Goal: Transaction & Acquisition: Purchase product/service

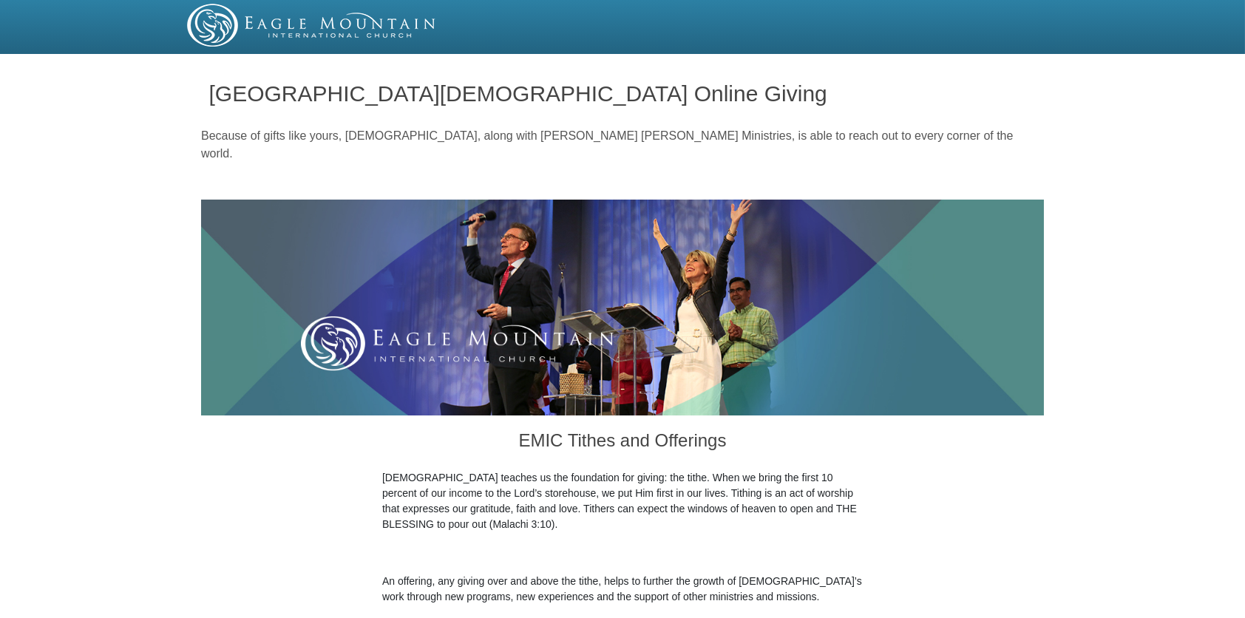
scroll to position [540, 0]
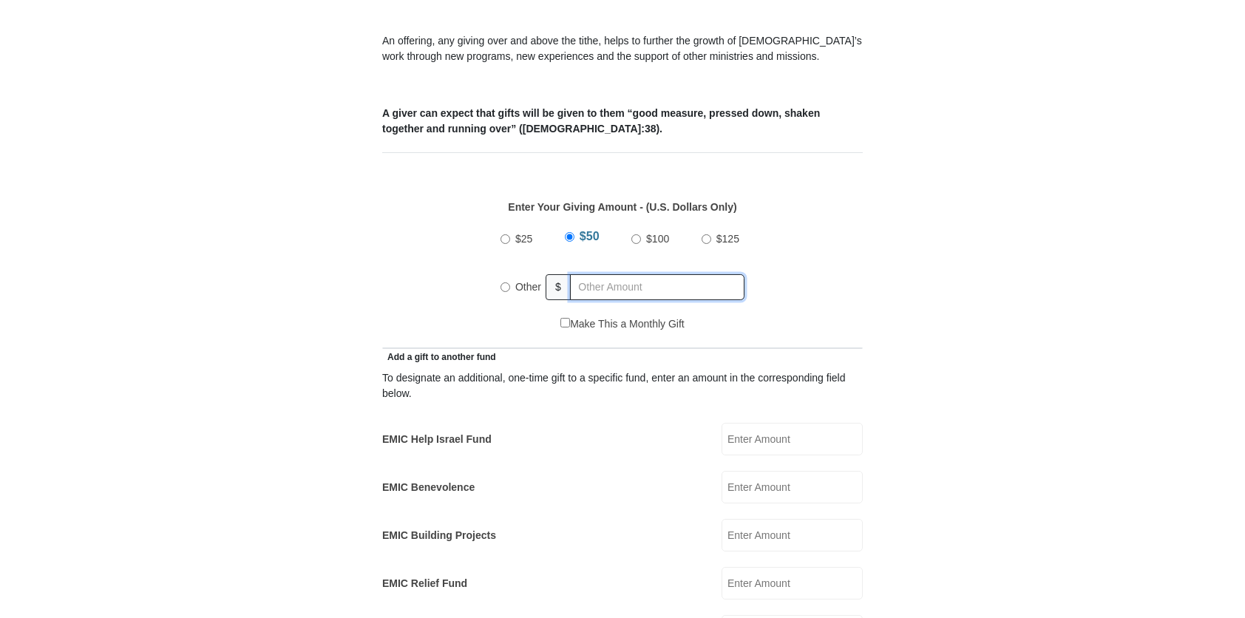
radio input "true"
click at [579, 274] on input "text" at bounding box center [659, 287] width 169 height 26
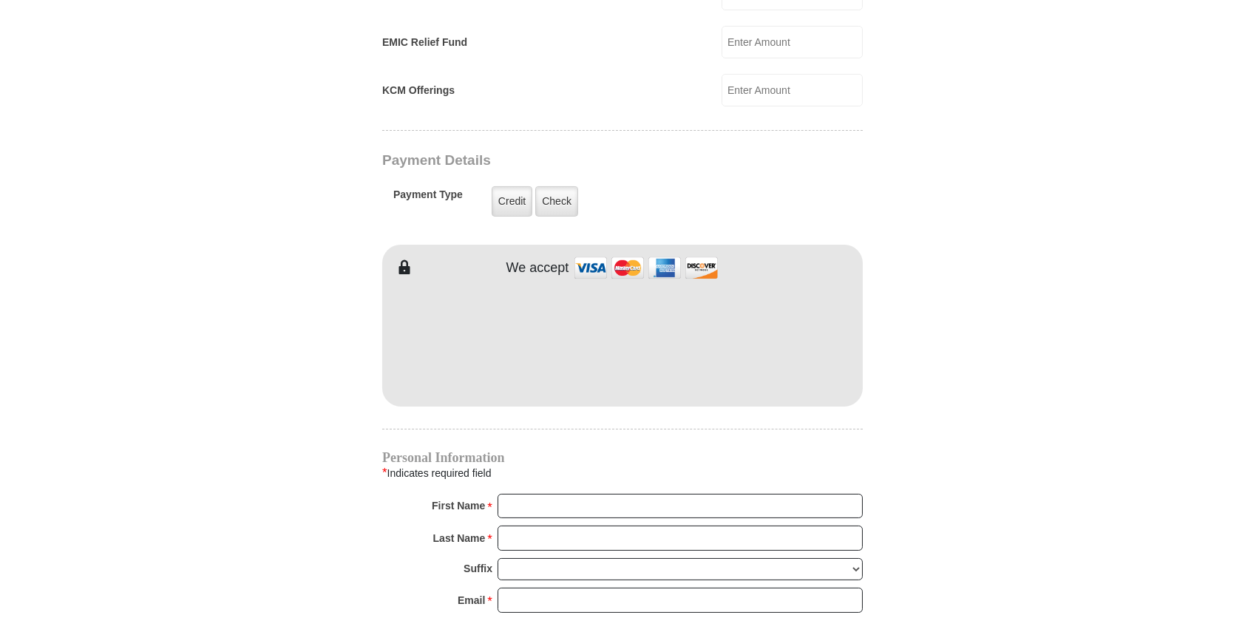
type input "30.00"
click at [1214, 510] on body "[GEOGRAPHIC_DATA][DEMOGRAPHIC_DATA] Online Giving Because of gifts like yours, …" at bounding box center [622, 260] width 1245 height 2682
click at [543, 494] on input "First Name *" at bounding box center [679, 506] width 365 height 25
type input "[PERSON_NAME]"
type input "Lang"
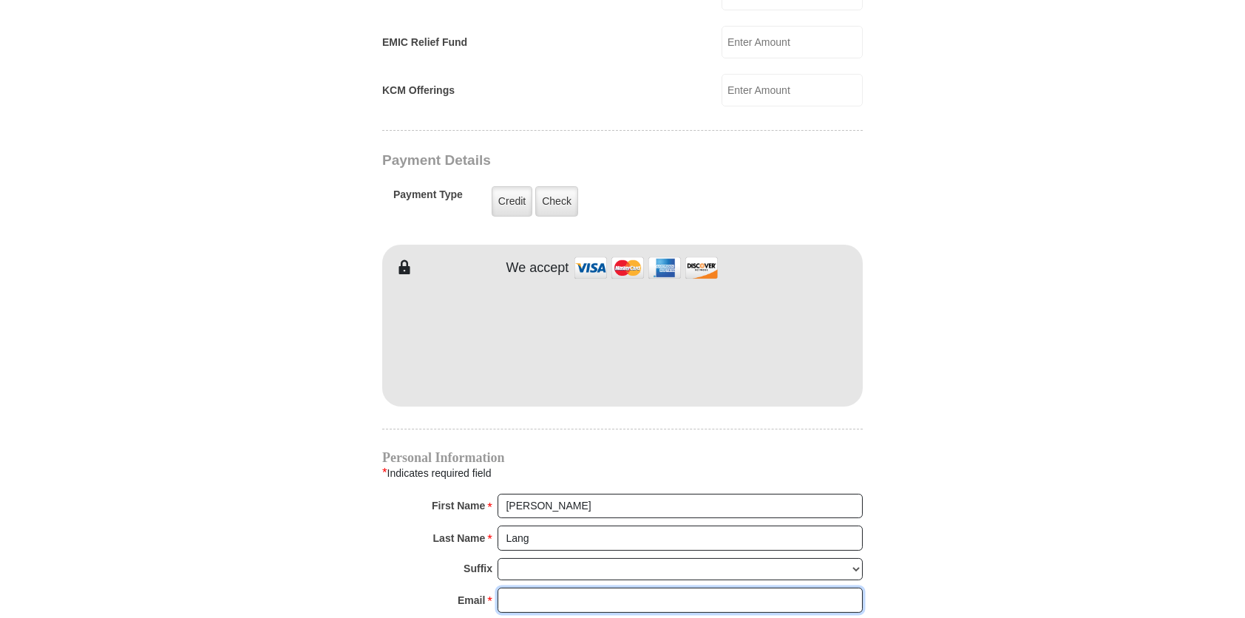
type input "[EMAIL_ADDRESS][DOMAIN_NAME]"
type input "PO Box 372"
type input "Raywood"
type input "77582"
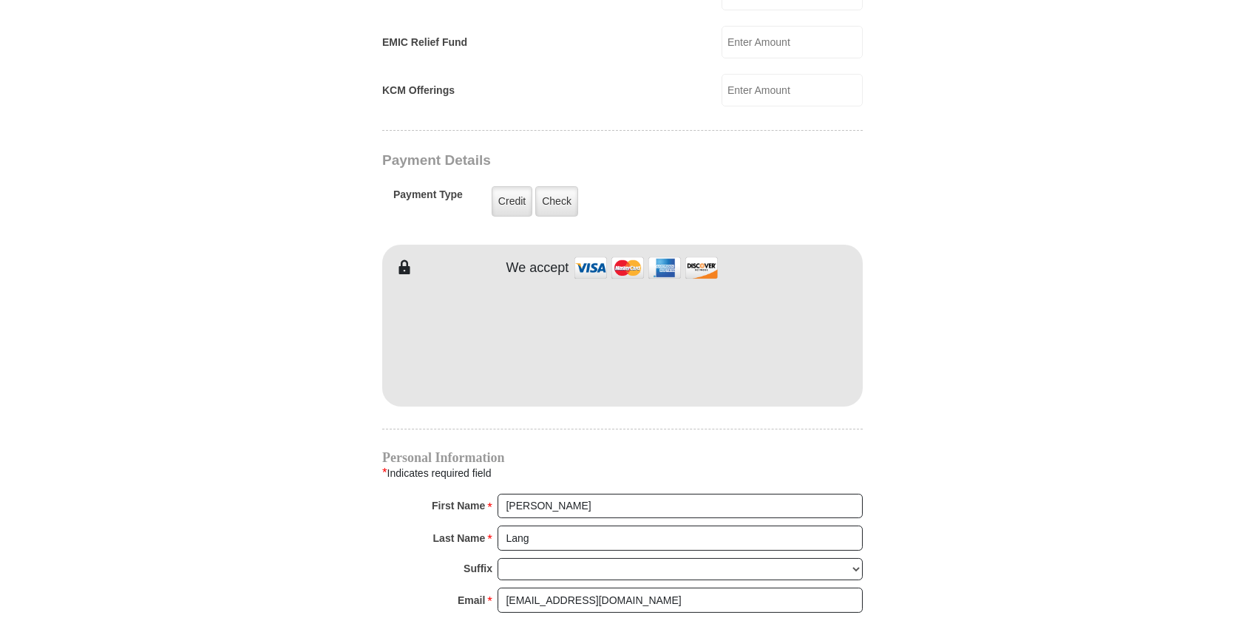
type input "[PHONE_NUMBER]"
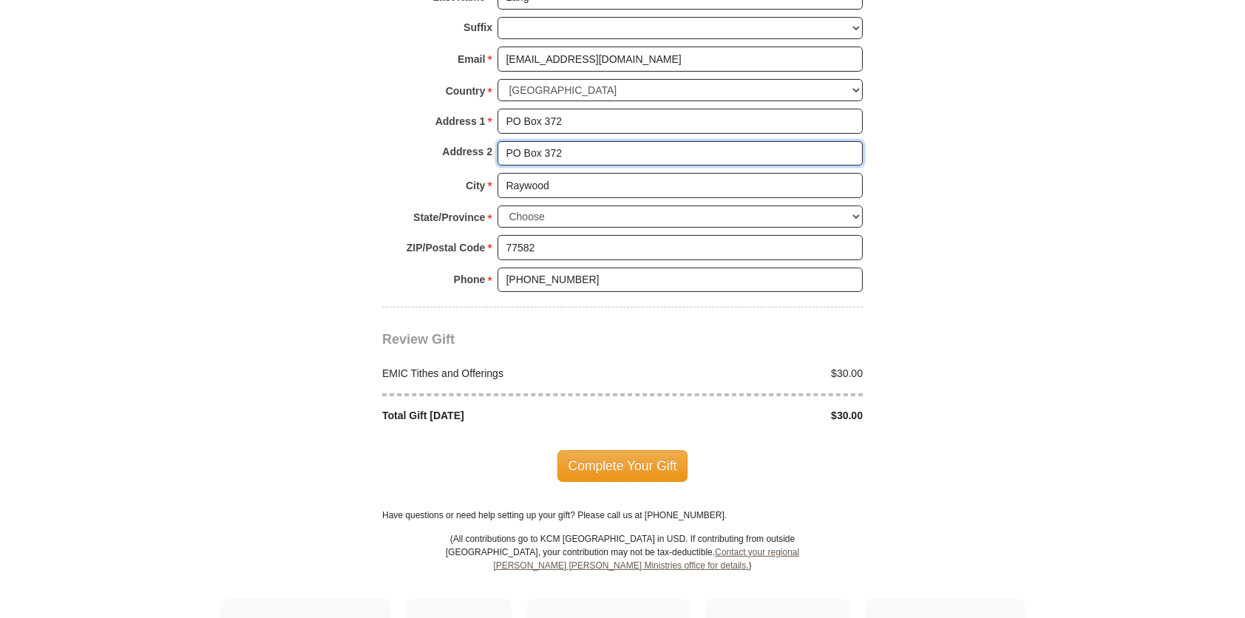
click at [569, 141] on input "PO Box 372" at bounding box center [679, 153] width 365 height 25
type input "P"
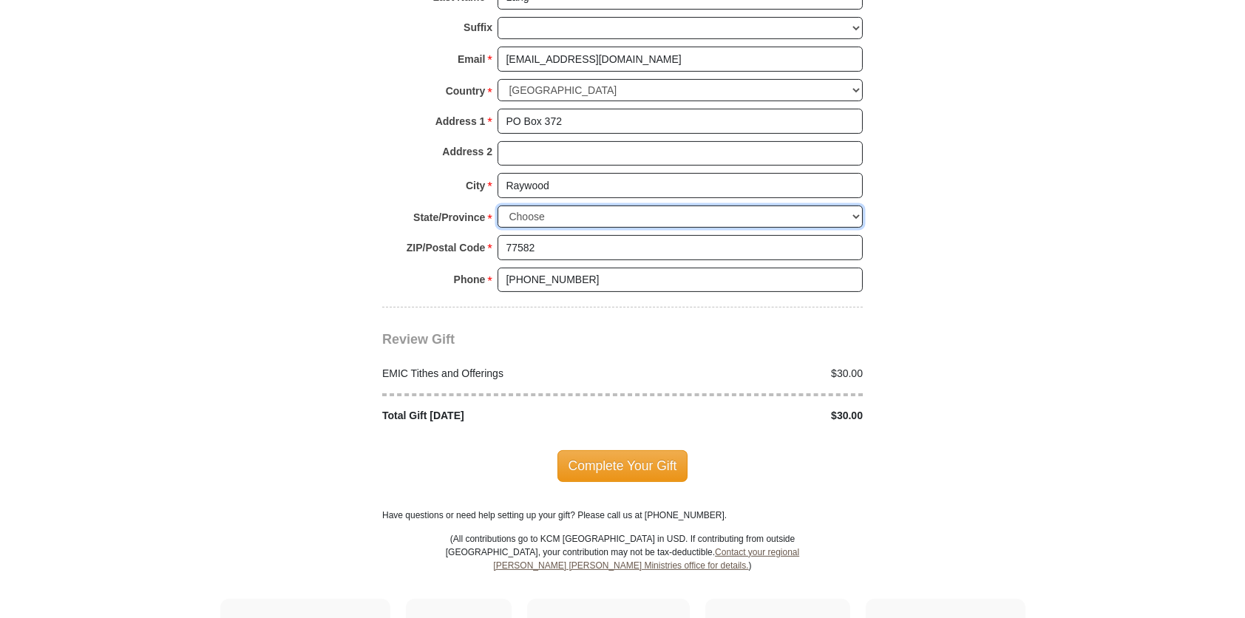
click at [853, 205] on select "Choose [US_STATE] [US_STATE] [US_STATE] [US_STATE] [US_STATE] Armed Forces Amer…" at bounding box center [679, 216] width 365 height 23
select select "[GEOGRAPHIC_DATA]"
click at [497, 205] on select "Choose [US_STATE] [US_STATE] [US_STATE] [US_STATE] [US_STATE] Armed Forces Amer…" at bounding box center [679, 216] width 365 height 23
click at [611, 450] on span "Complete Your Gift" at bounding box center [622, 465] width 131 height 31
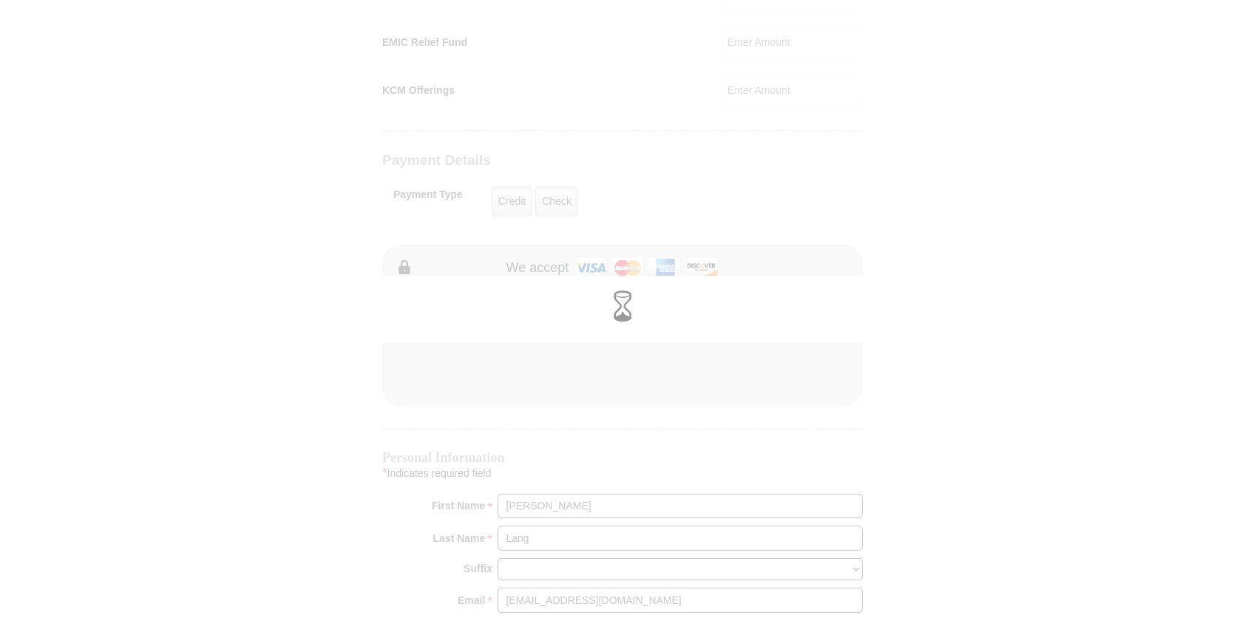
scroll to position [0, 0]
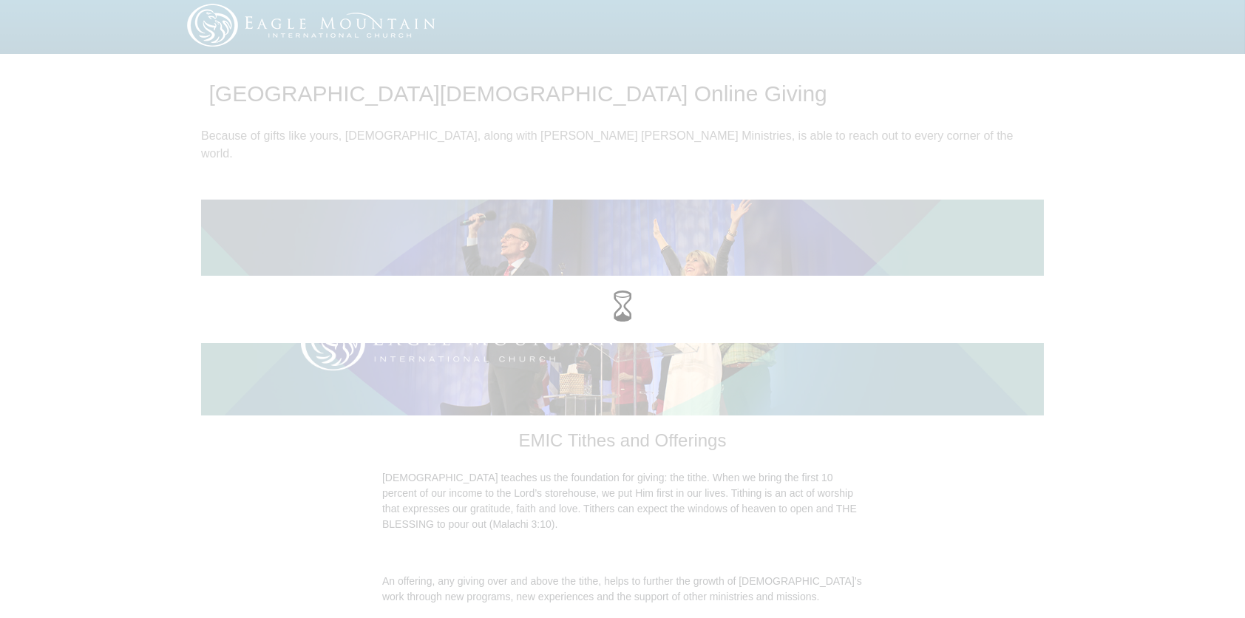
click at [612, 349] on div at bounding box center [622, 309] width 1245 height 618
